Goal: Use online tool/utility: Utilize a website feature to perform a specific function

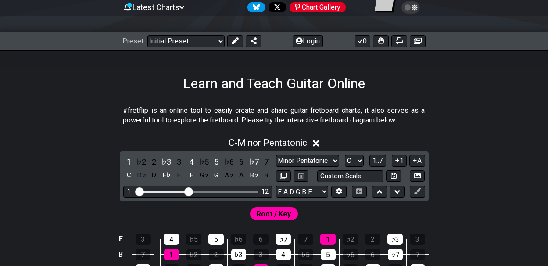
scroll to position [141, 0]
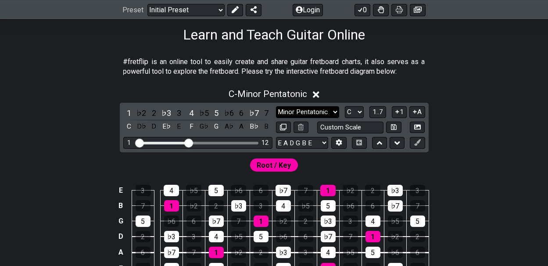
click at [335, 111] on select "Minor Pentatonic Click to edit Minor Pentatonic Major Pentatonic Minor Blues Ma…" at bounding box center [307, 112] width 63 height 12
select select "Major / [PERSON_NAME]"
click at [276, 106] on select "Minor Pentatonic Click to edit Minor Pentatonic Major Pentatonic Minor Blues Ma…" at bounding box center [307, 112] width 63 height 12
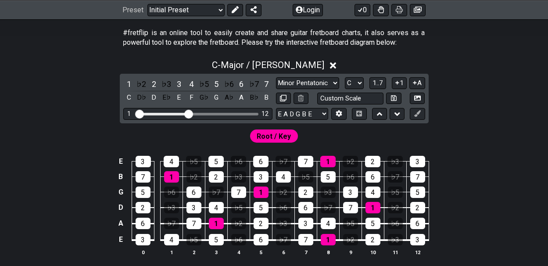
scroll to position [171, 0]
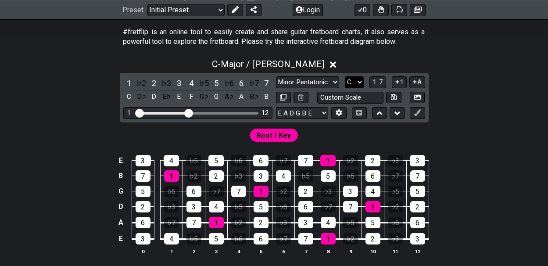
click at [359, 80] on select "A♭ A A♯ B♭ B C C♯ D♭ D D♯ E♭ E F F♯ G♭ G G♯" at bounding box center [354, 82] width 19 height 12
select select "A"
click at [345, 76] on select "A♭ A A♯ B♭ B C C♯ D♭ D D♯ E♭ E F F♯ G♭ G G♯" at bounding box center [354, 82] width 19 height 12
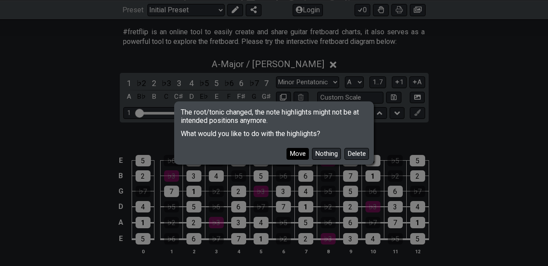
click at [295, 153] on button "Move" at bounding box center [297, 154] width 22 height 12
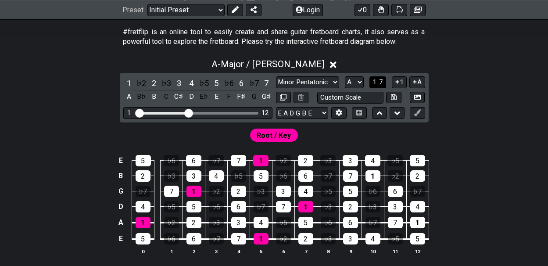
click at [376, 78] on span "1..7" at bounding box center [377, 82] width 11 height 8
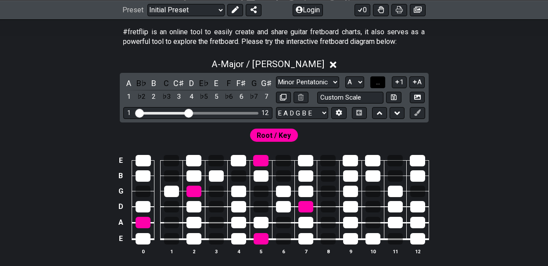
click at [376, 78] on span "..." at bounding box center [378, 82] width 4 height 8
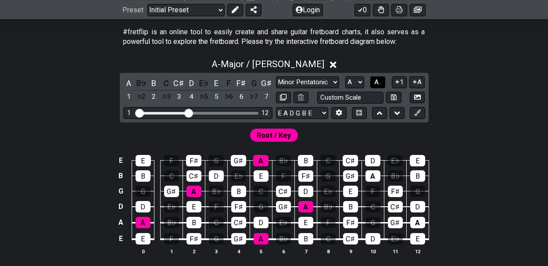
click at [377, 80] on span "A.." at bounding box center [377, 82] width 7 height 8
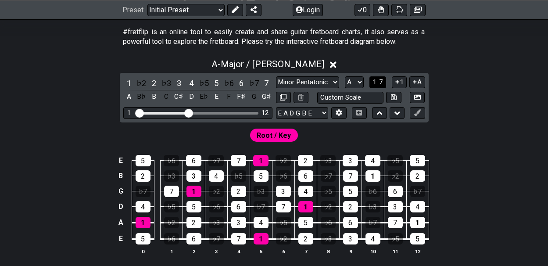
click at [377, 80] on span "1..7" at bounding box center [377, 82] width 11 height 8
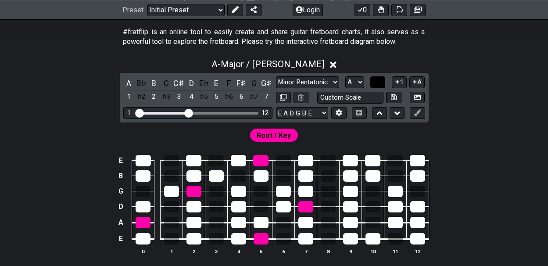
click at [377, 80] on span "..." at bounding box center [378, 82] width 4 height 8
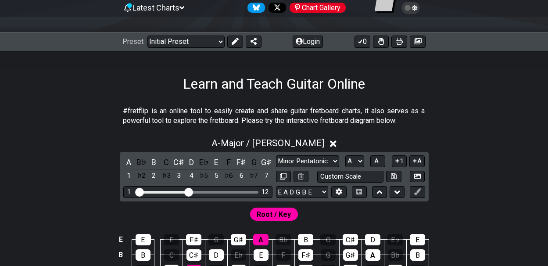
scroll to position [119, 0]
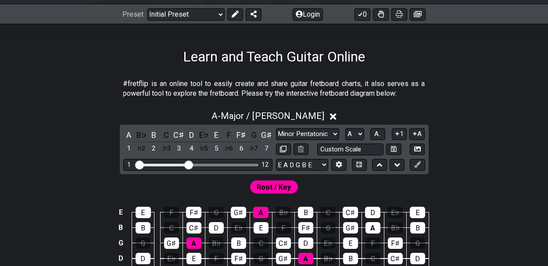
click at [278, 187] on span "Root / Key" at bounding box center [274, 187] width 34 height 13
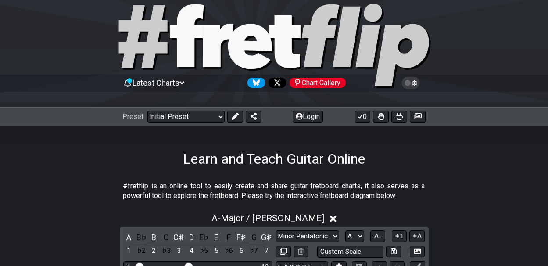
scroll to position [14, 0]
